Goal: Entertainment & Leisure: Consume media (video, audio)

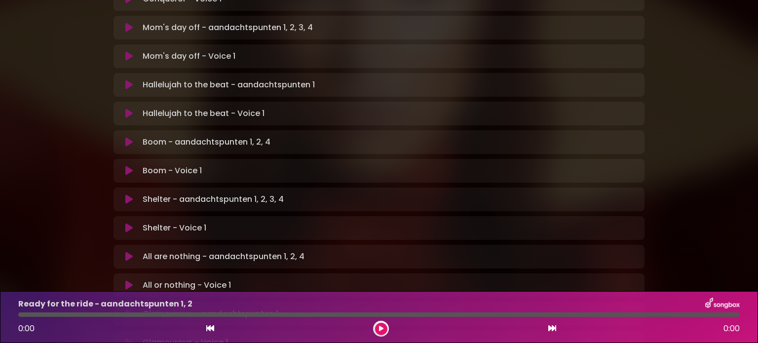
scroll to position [457, 0]
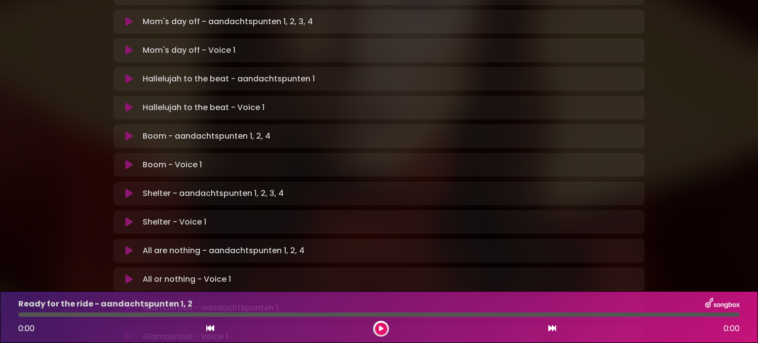
click at [131, 217] on icon at bounding box center [128, 222] width 7 height 10
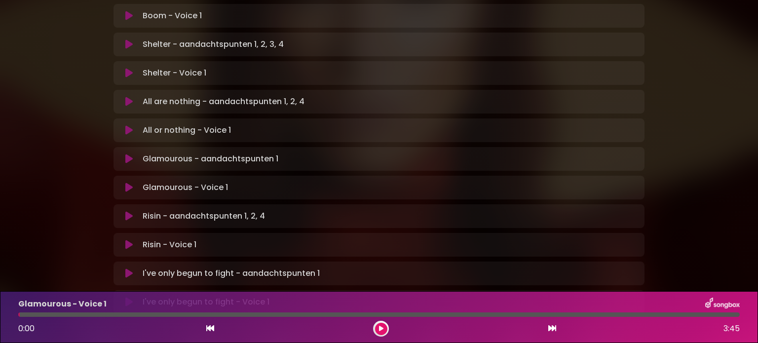
scroll to position [606, 0]
click at [129, 182] on div "Glamourous - Voice 1 Loading Track..." at bounding box center [378, 188] width 519 height 12
click at [126, 182] on div "Glamourous - Voice 1 Loading Track..." at bounding box center [378, 188] width 519 height 12
click at [127, 183] on icon at bounding box center [128, 188] width 7 height 10
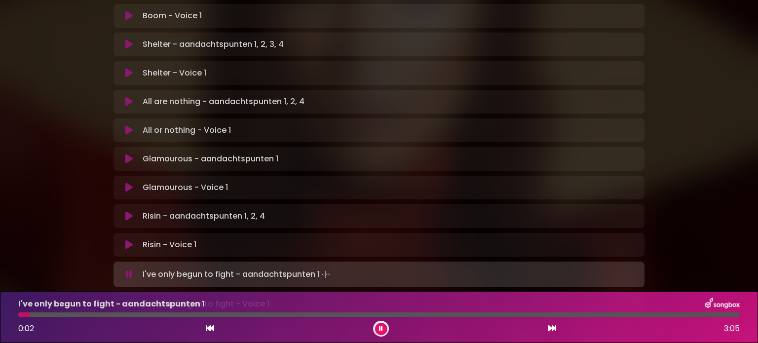
click at [134, 299] on button at bounding box center [128, 304] width 19 height 10
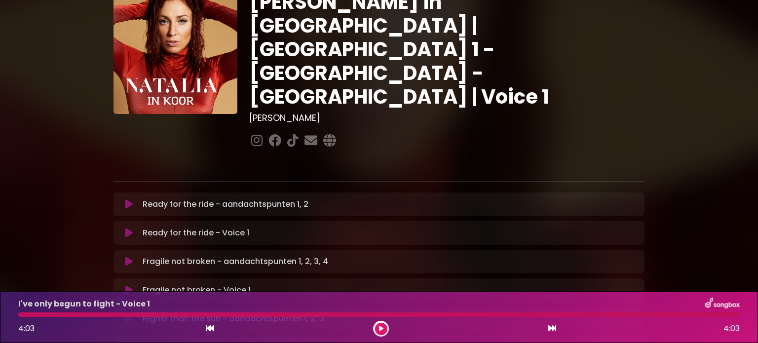
scroll to position [43, 0]
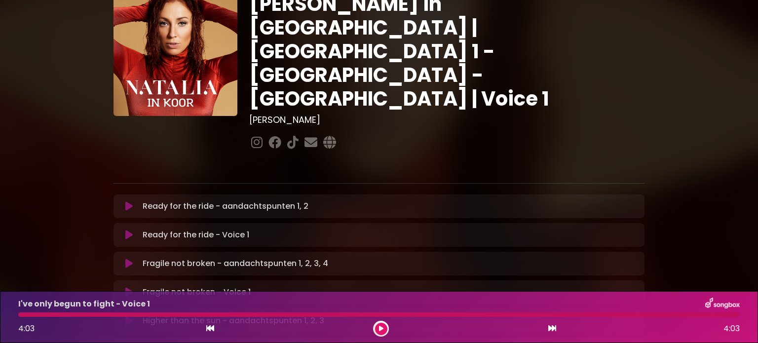
click at [126, 201] on icon at bounding box center [128, 206] width 7 height 10
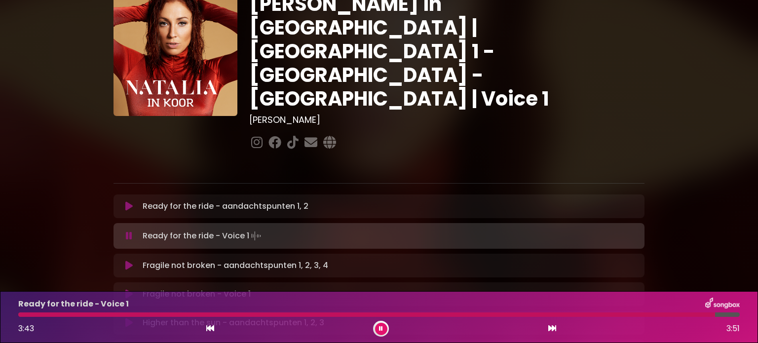
click at [379, 327] on icon at bounding box center [381, 329] width 4 height 6
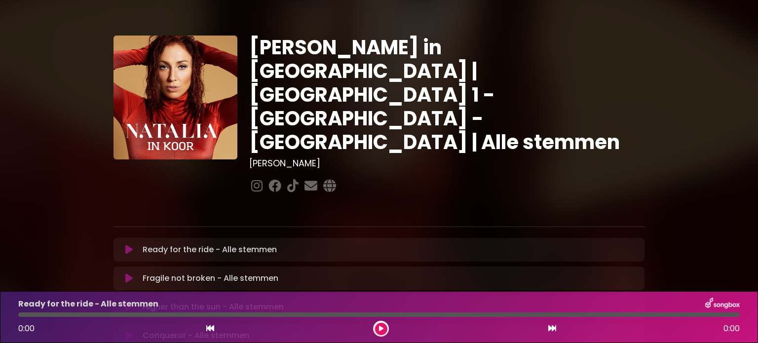
click at [127, 245] on icon at bounding box center [128, 250] width 7 height 10
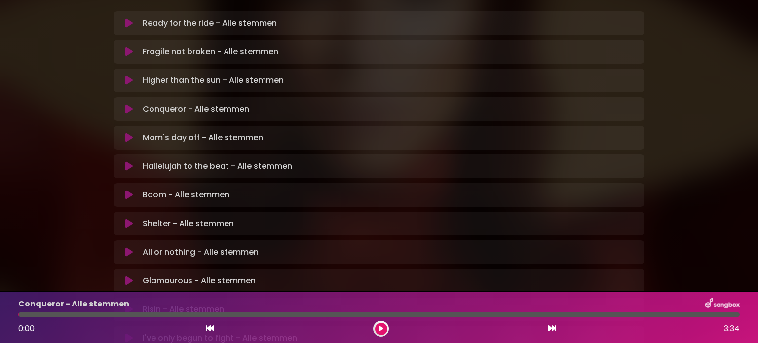
scroll to position [228, 0]
click at [127, 246] on icon at bounding box center [128, 251] width 7 height 10
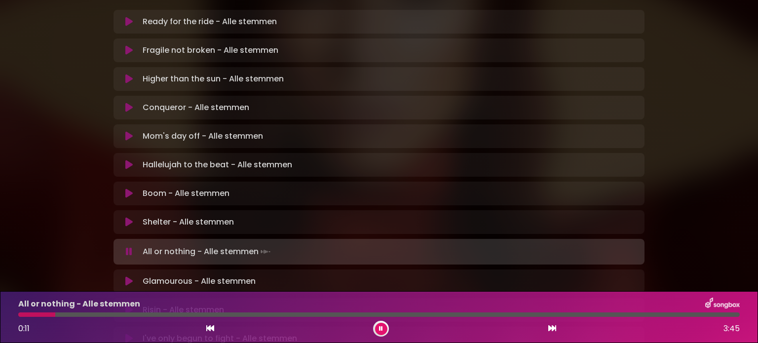
click at [126, 103] on icon at bounding box center [128, 108] width 7 height 10
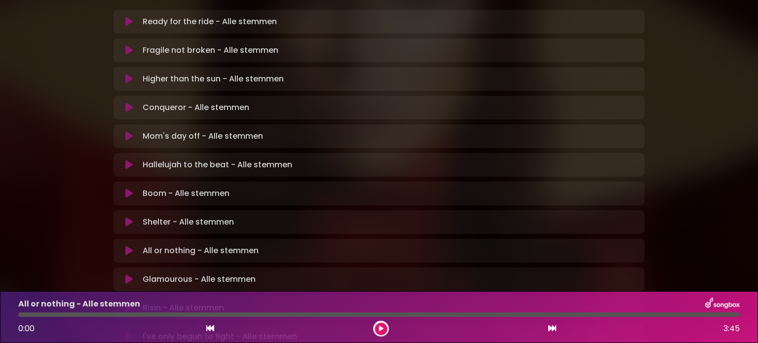
click at [127, 217] on icon at bounding box center [128, 222] width 7 height 10
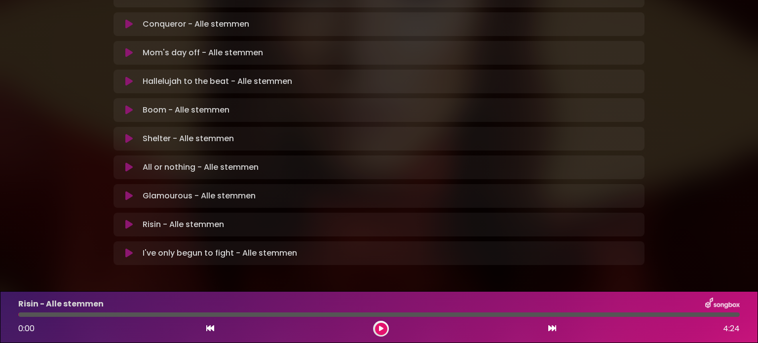
click at [127, 220] on icon at bounding box center [128, 225] width 7 height 10
